Goal: Navigation & Orientation: Find specific page/section

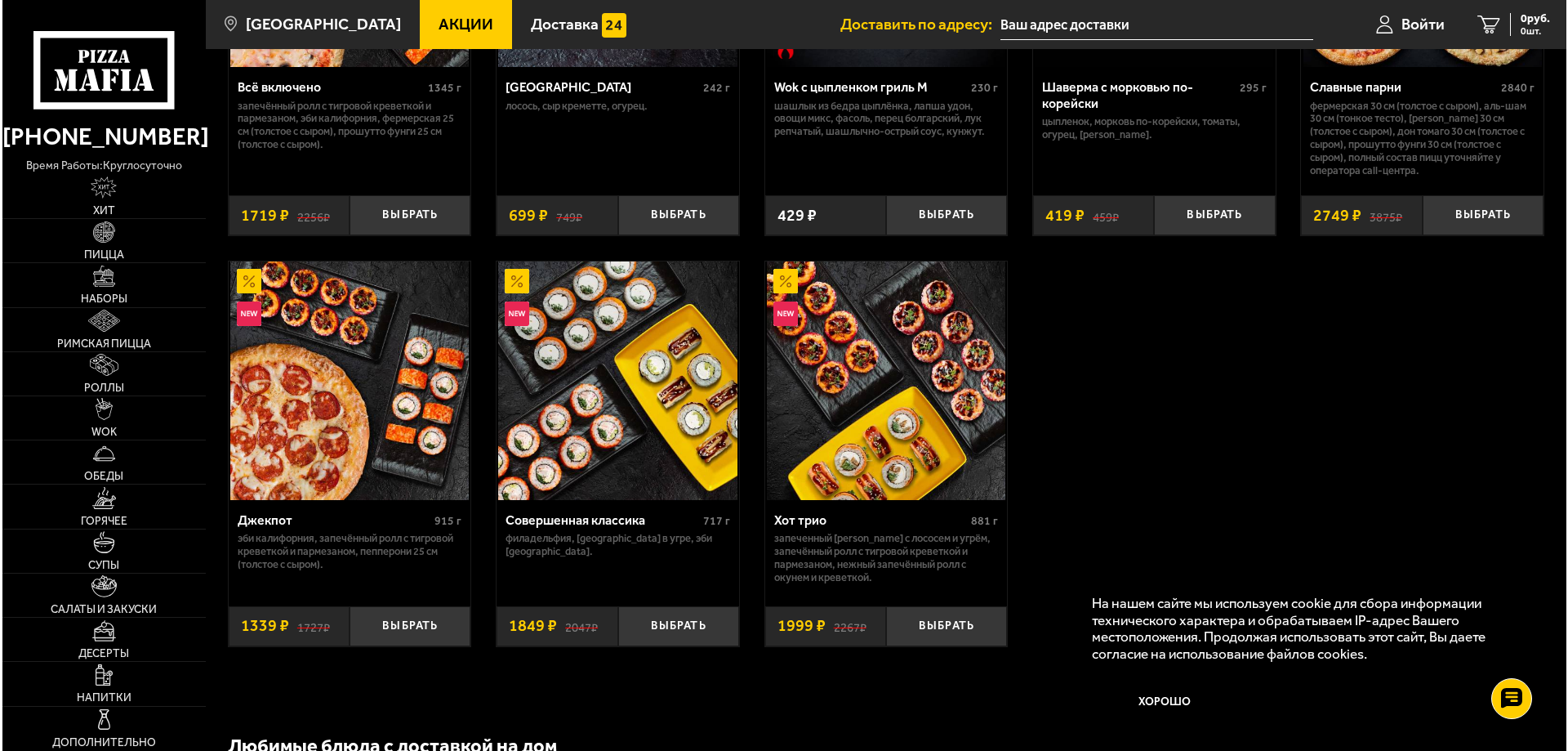
scroll to position [949, 0]
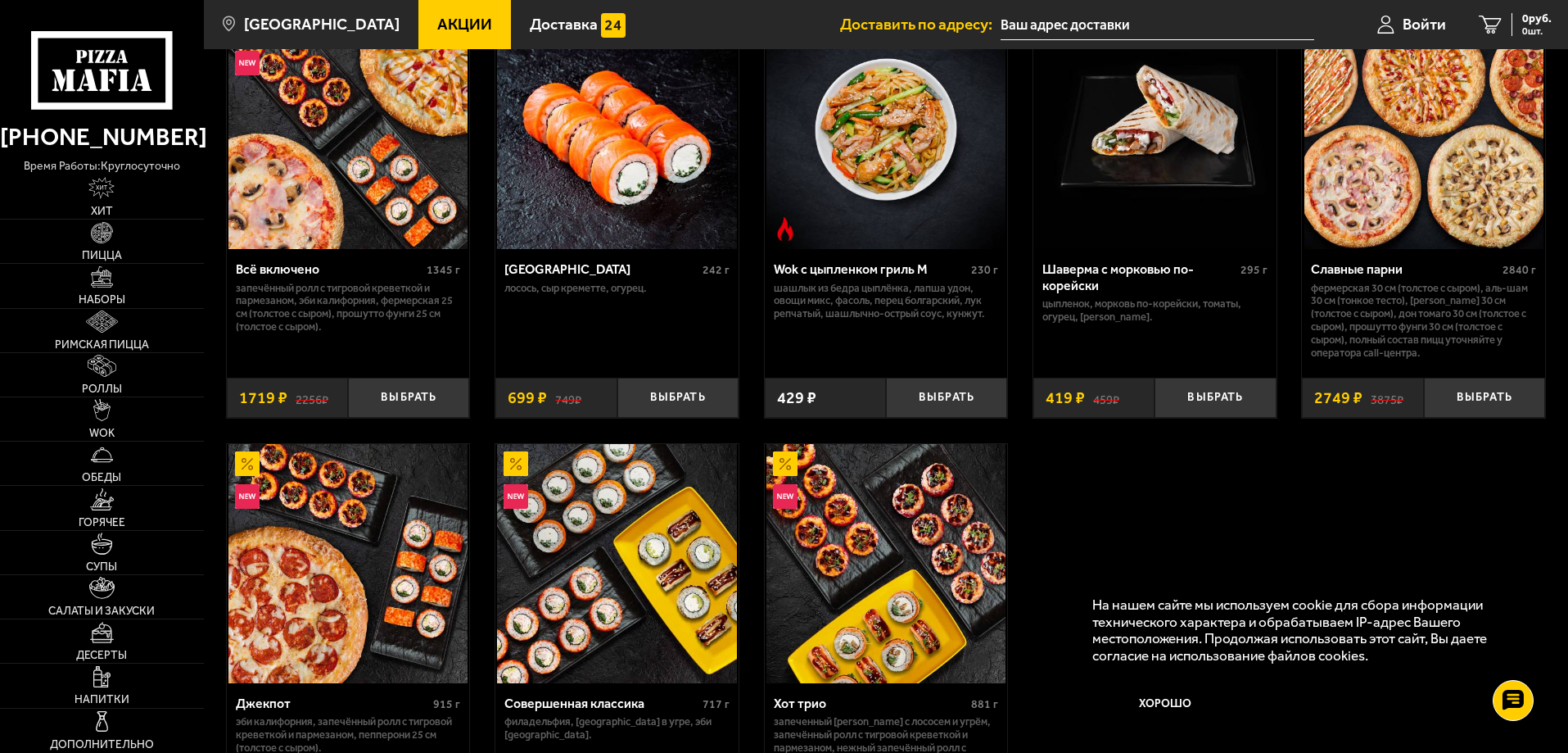
click at [1406, 194] on img at bounding box center [1425, 130] width 240 height 240
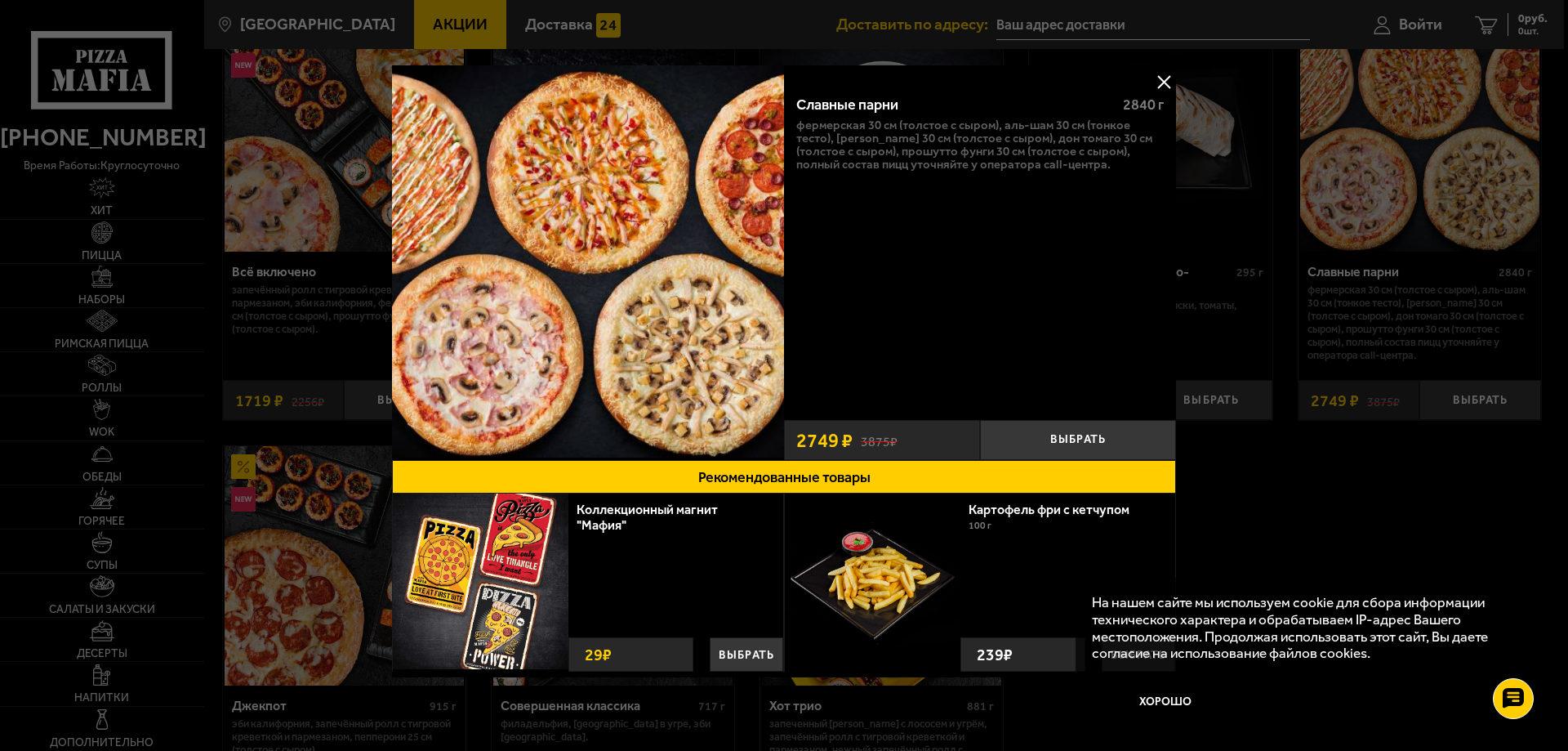
click at [1158, 84] on button at bounding box center [1163, 81] width 24 height 24
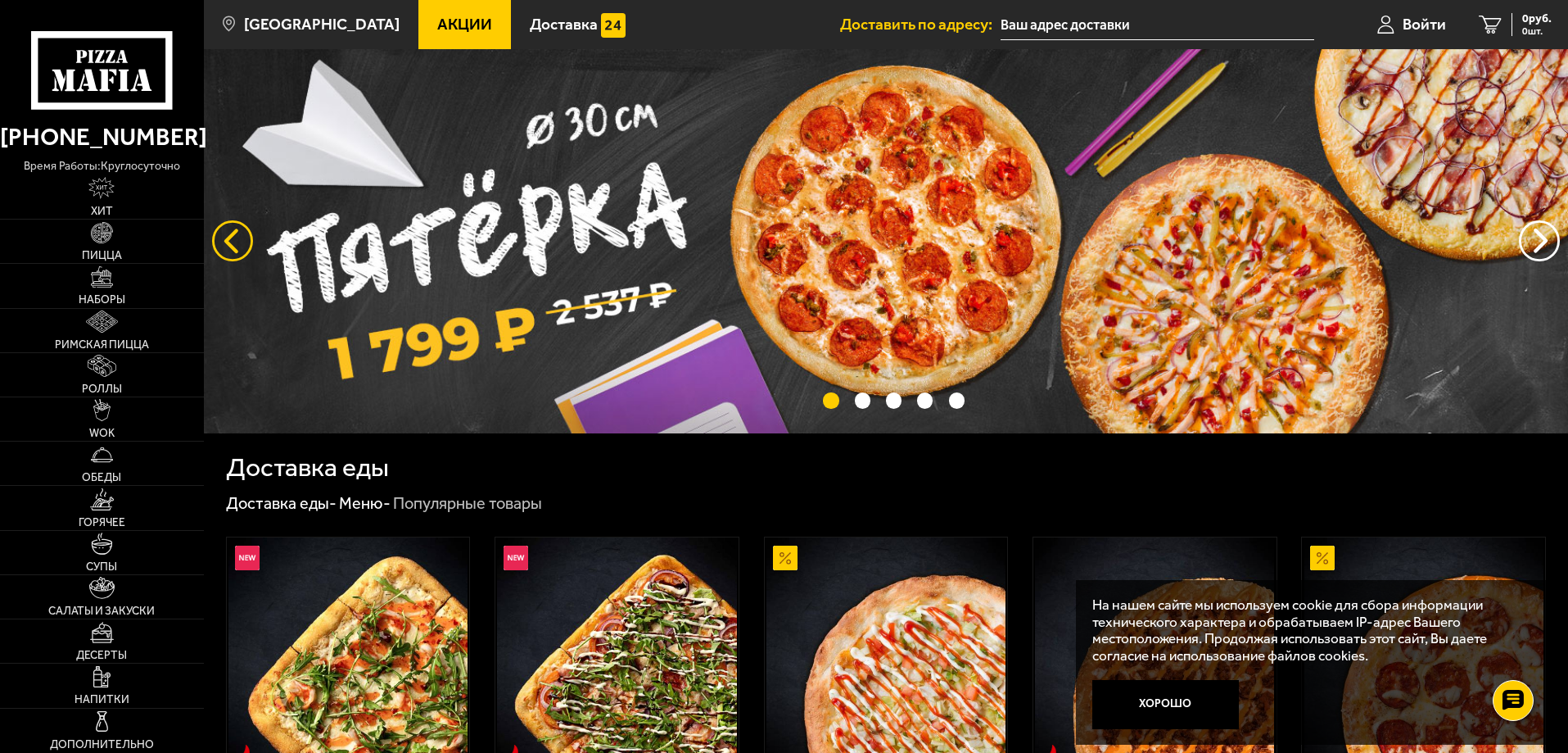
click at [245, 236] on button "следующий" at bounding box center [232, 240] width 41 height 41
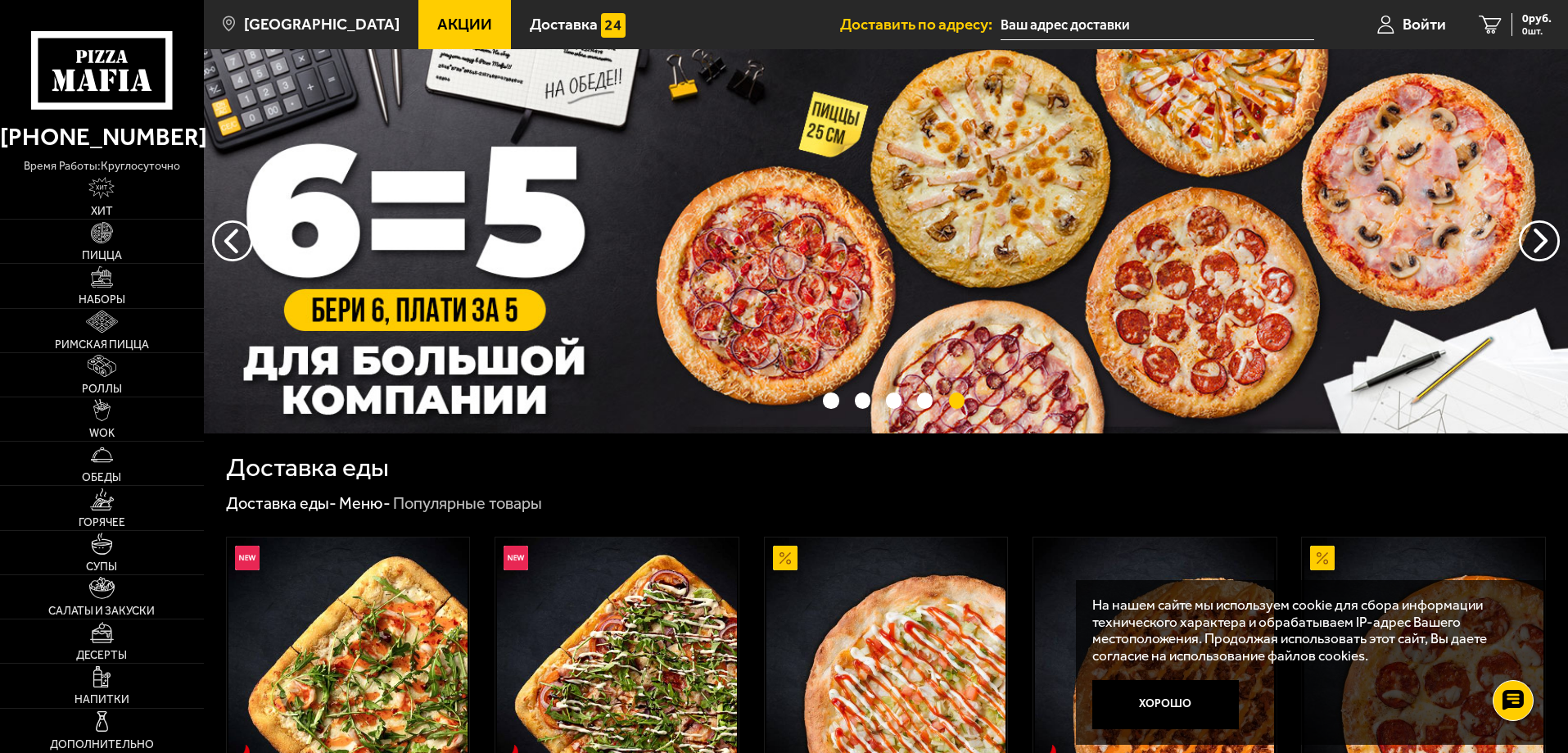
click at [715, 240] on img at bounding box center [885, 241] width 1364 height 384
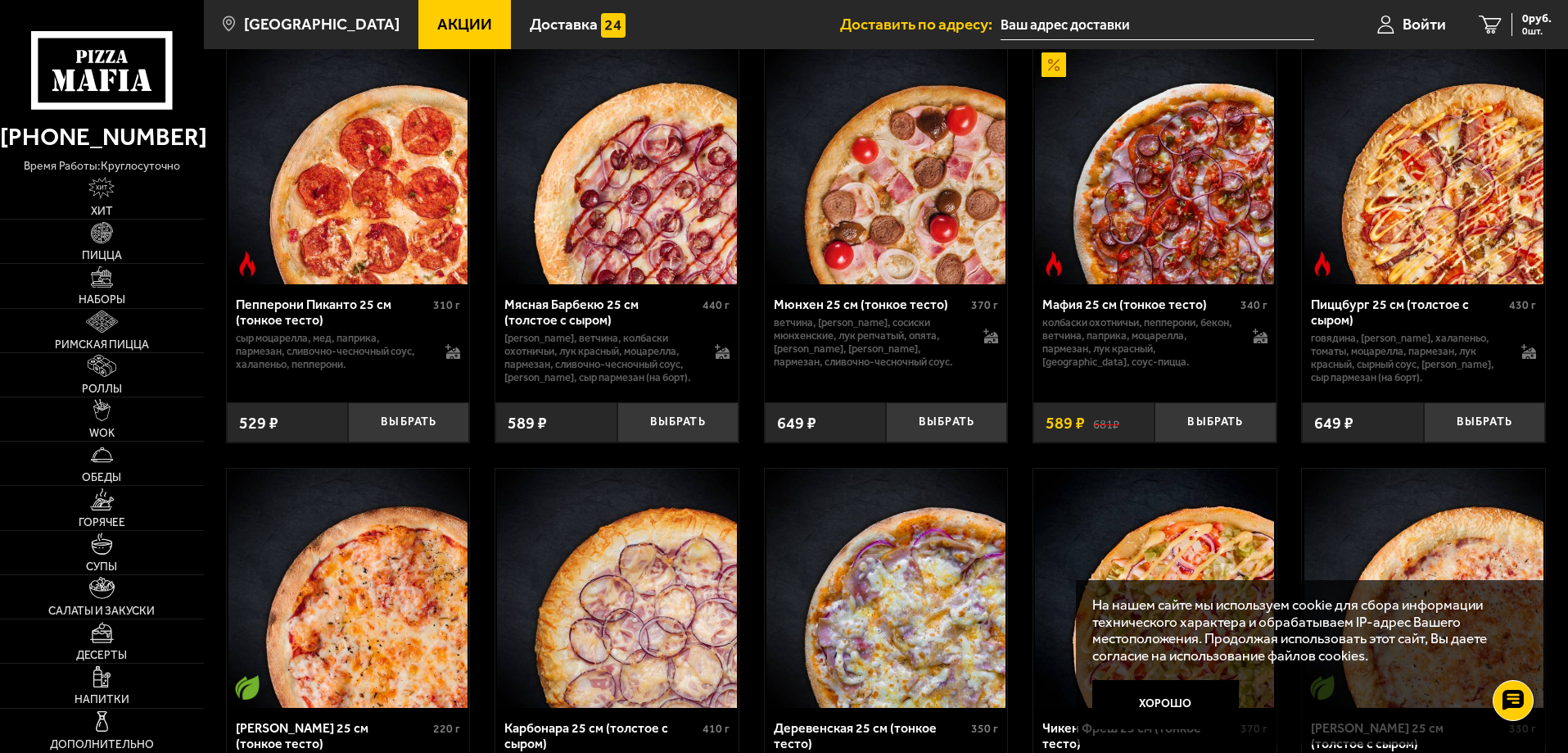
scroll to position [574, 0]
